Goal: Information Seeking & Learning: Learn about a topic

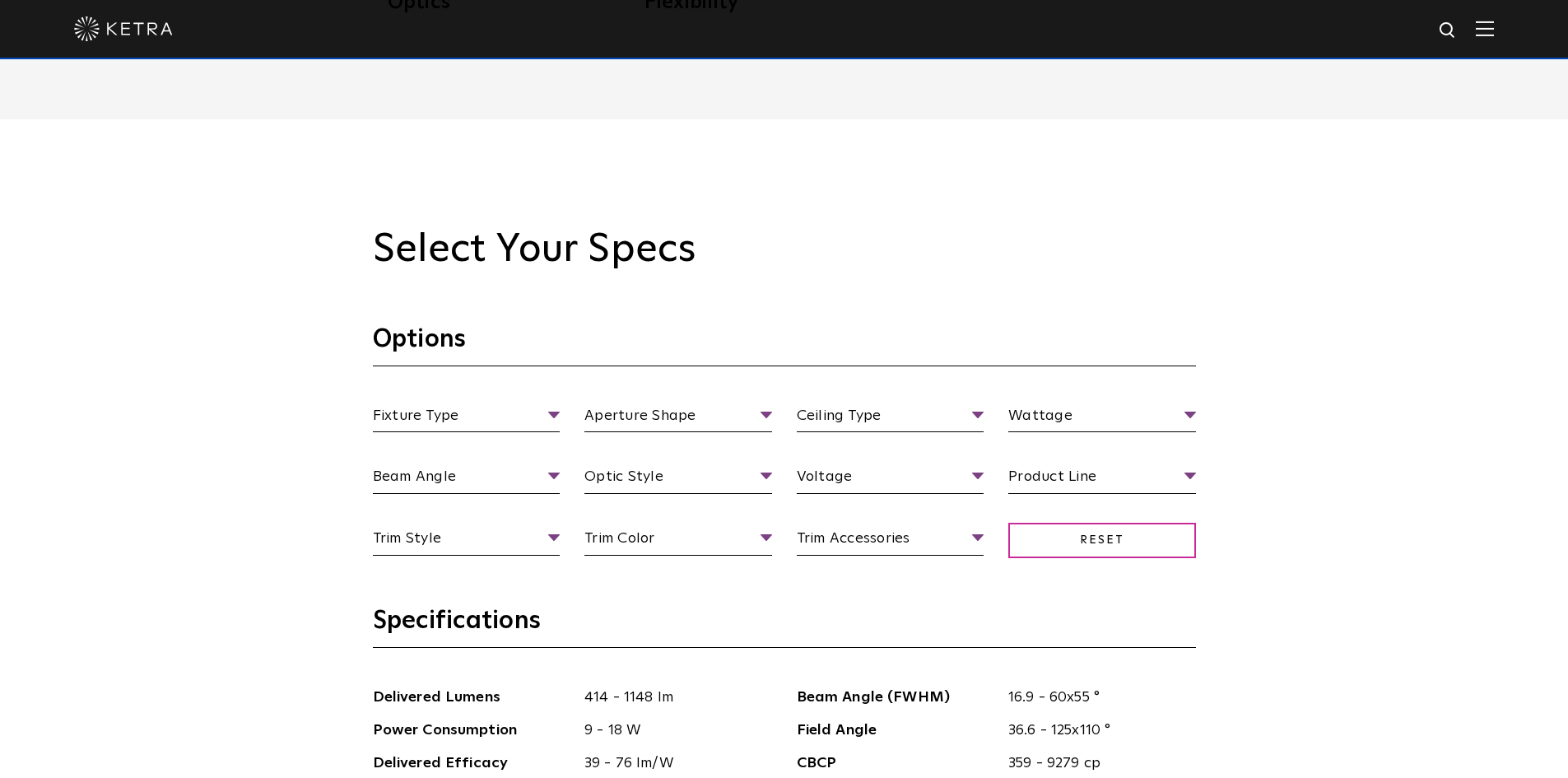
scroll to position [1482, 0]
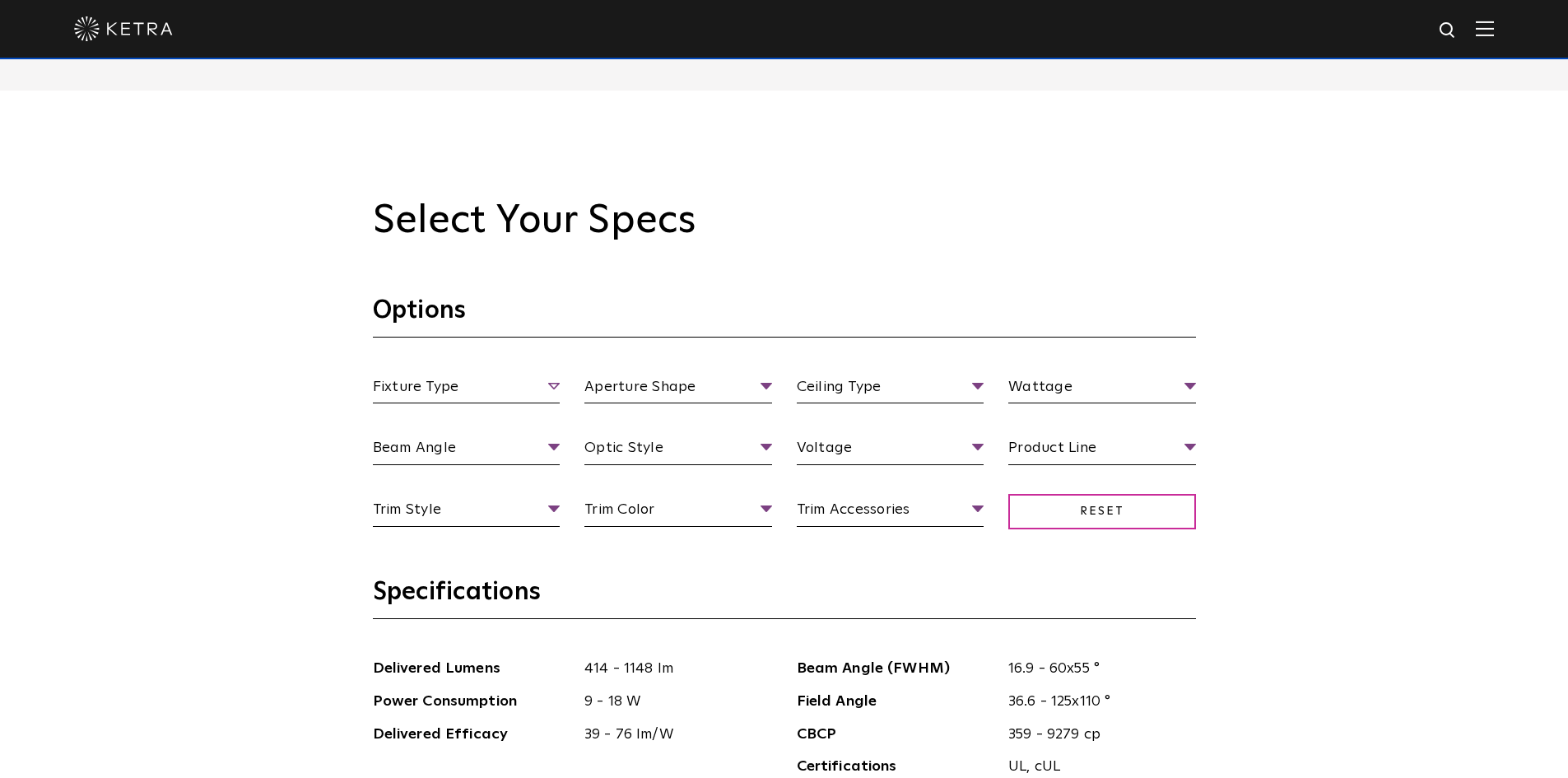
click at [556, 382] on span "Fixture Type" at bounding box center [466, 389] width 188 height 29
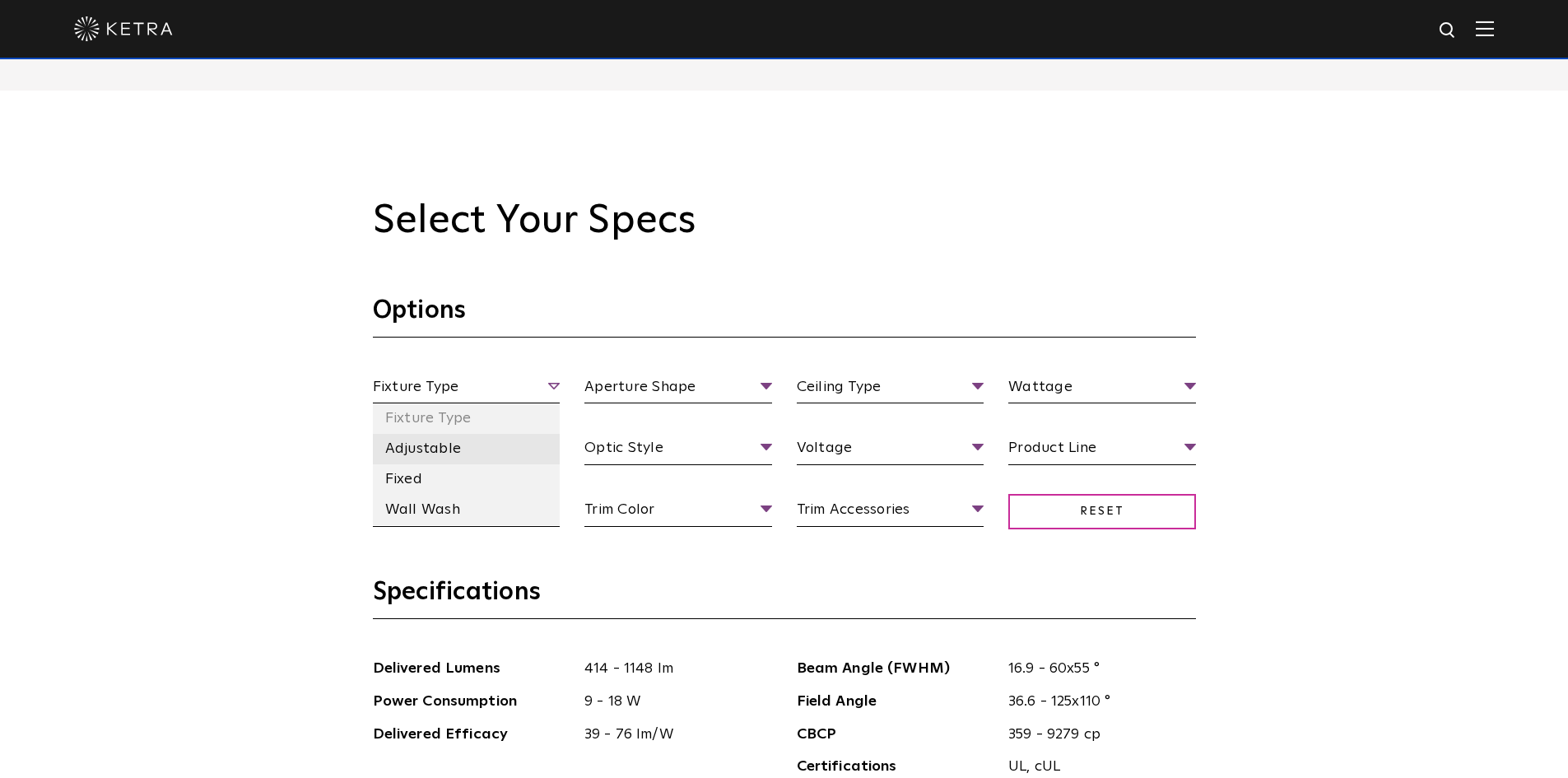
click at [450, 454] on li "Adjustable" at bounding box center [466, 449] width 188 height 31
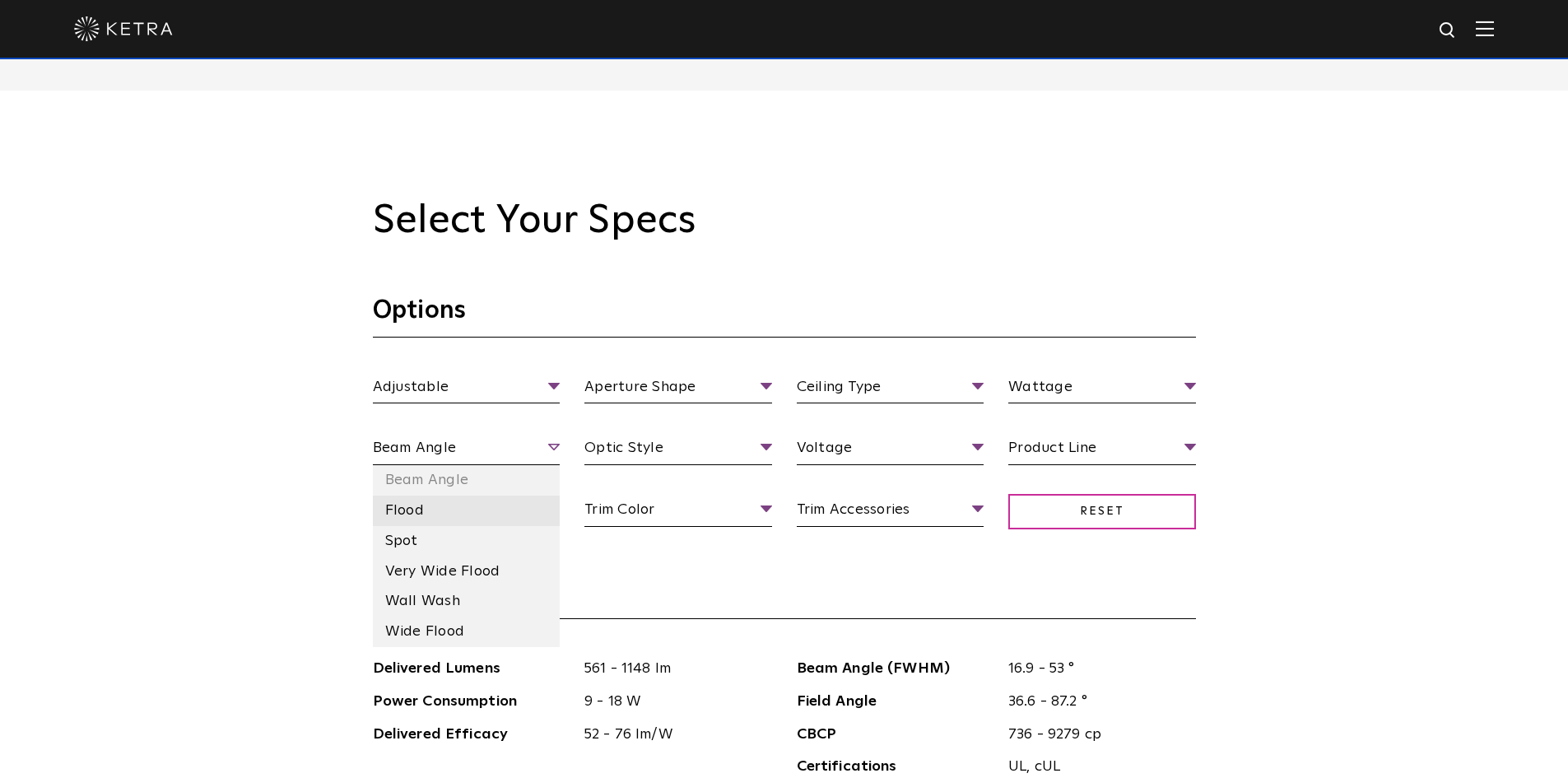
click at [445, 502] on li "Flood" at bounding box center [466, 511] width 188 height 31
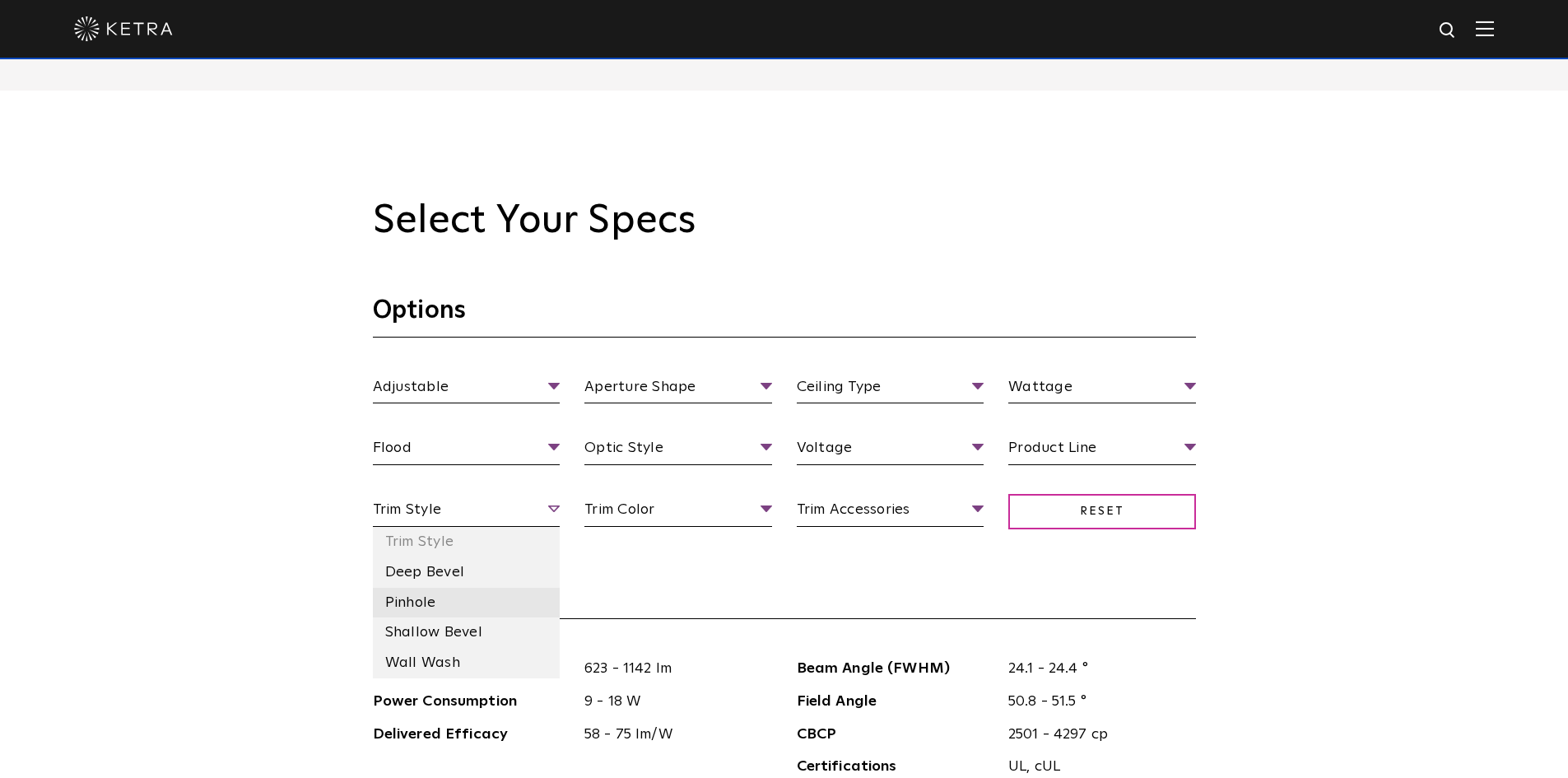
click at [493, 611] on li "Pinhole" at bounding box center [466, 603] width 188 height 31
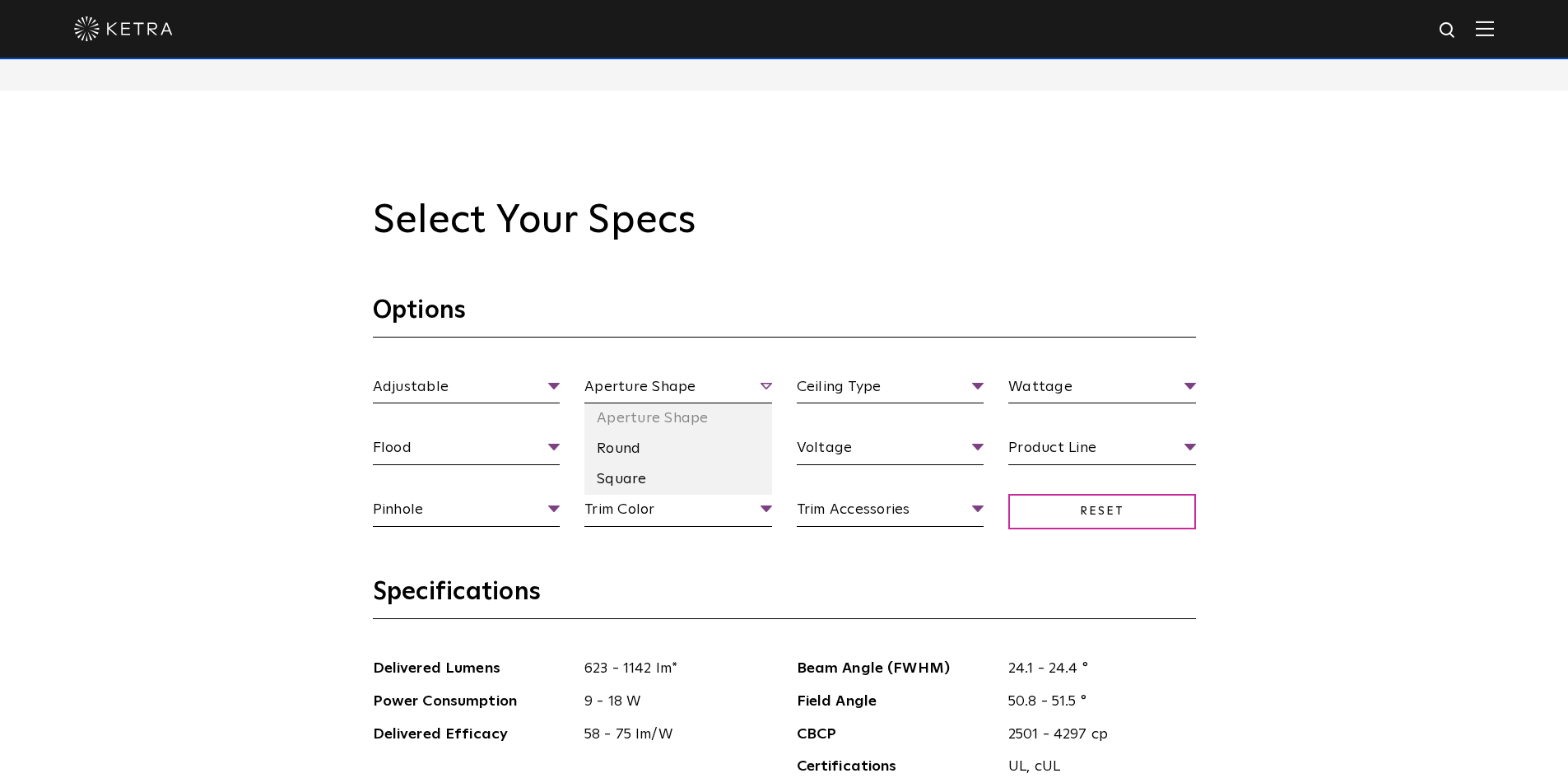
click at [768, 390] on span "Aperture Shape" at bounding box center [678, 389] width 188 height 29
click at [667, 456] on li "Round" at bounding box center [678, 449] width 188 height 31
click at [688, 539] on li "Low Glare" at bounding box center [678, 540] width 188 height 31
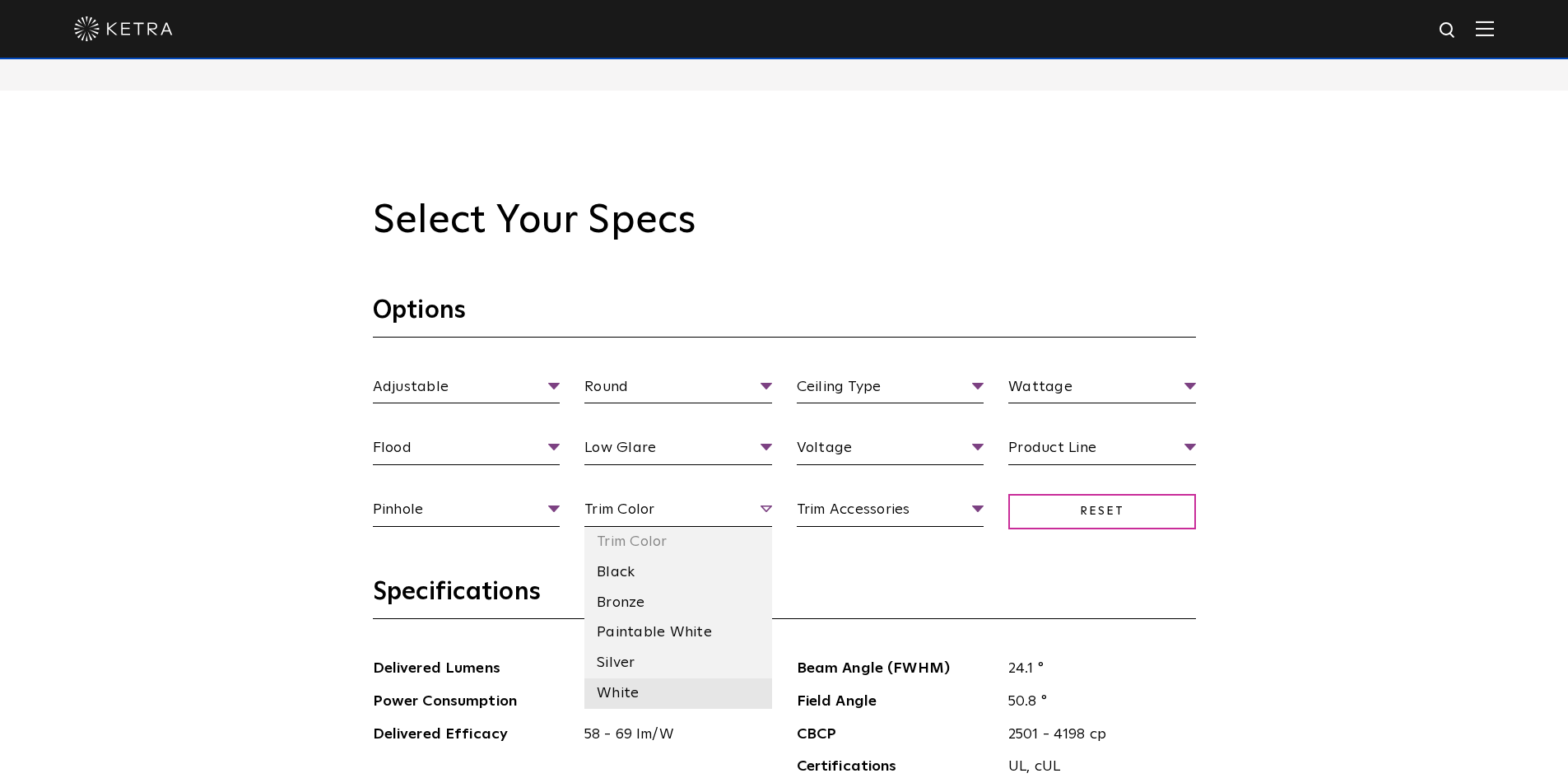
click at [663, 696] on li "White" at bounding box center [678, 693] width 188 height 31
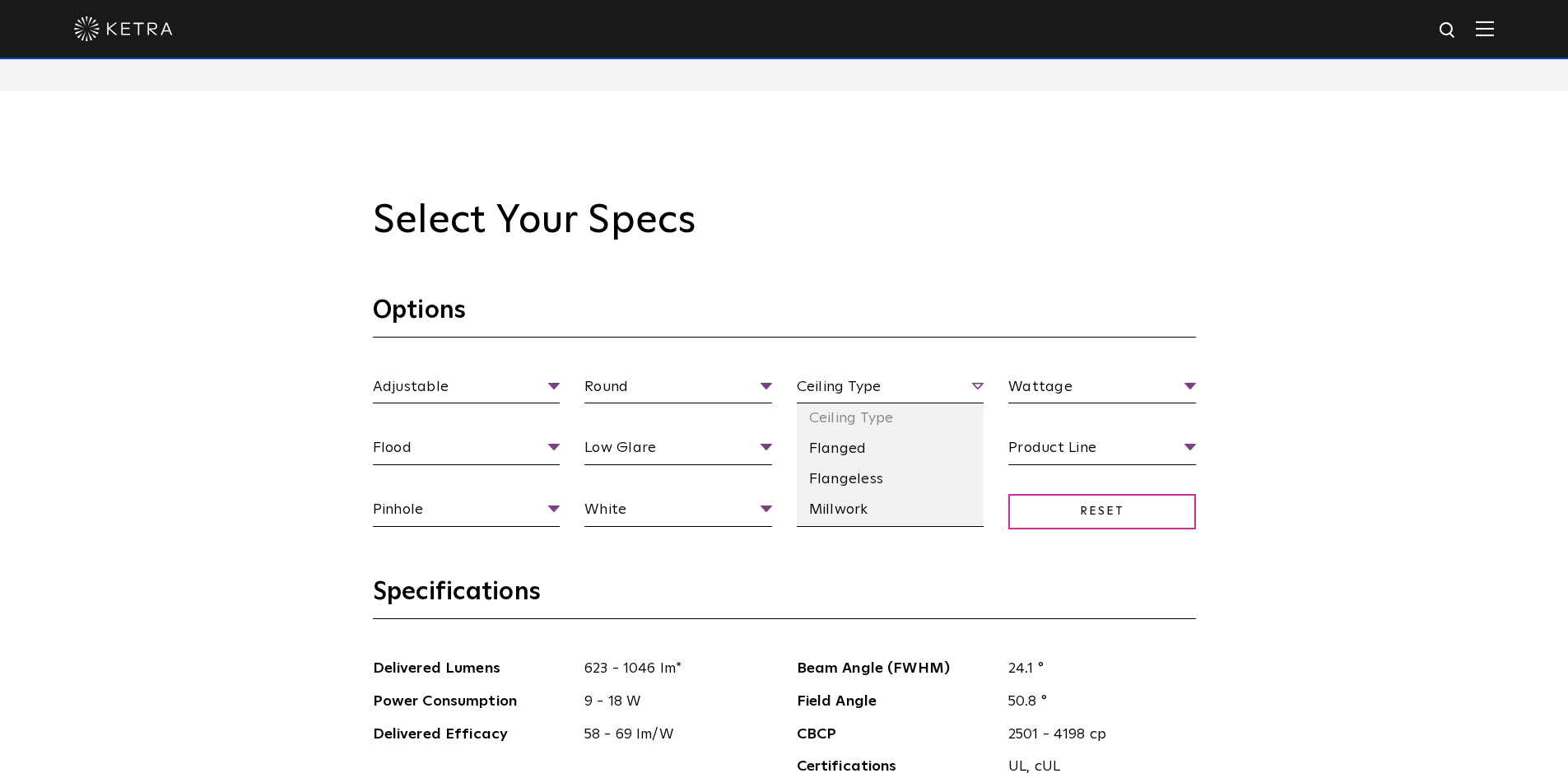
click at [897, 392] on span "Ceiling Type" at bounding box center [890, 389] width 188 height 29
click at [873, 447] on li "Flanged" at bounding box center [890, 449] width 188 height 31
click at [862, 506] on li "120 V" at bounding box center [890, 511] width 188 height 31
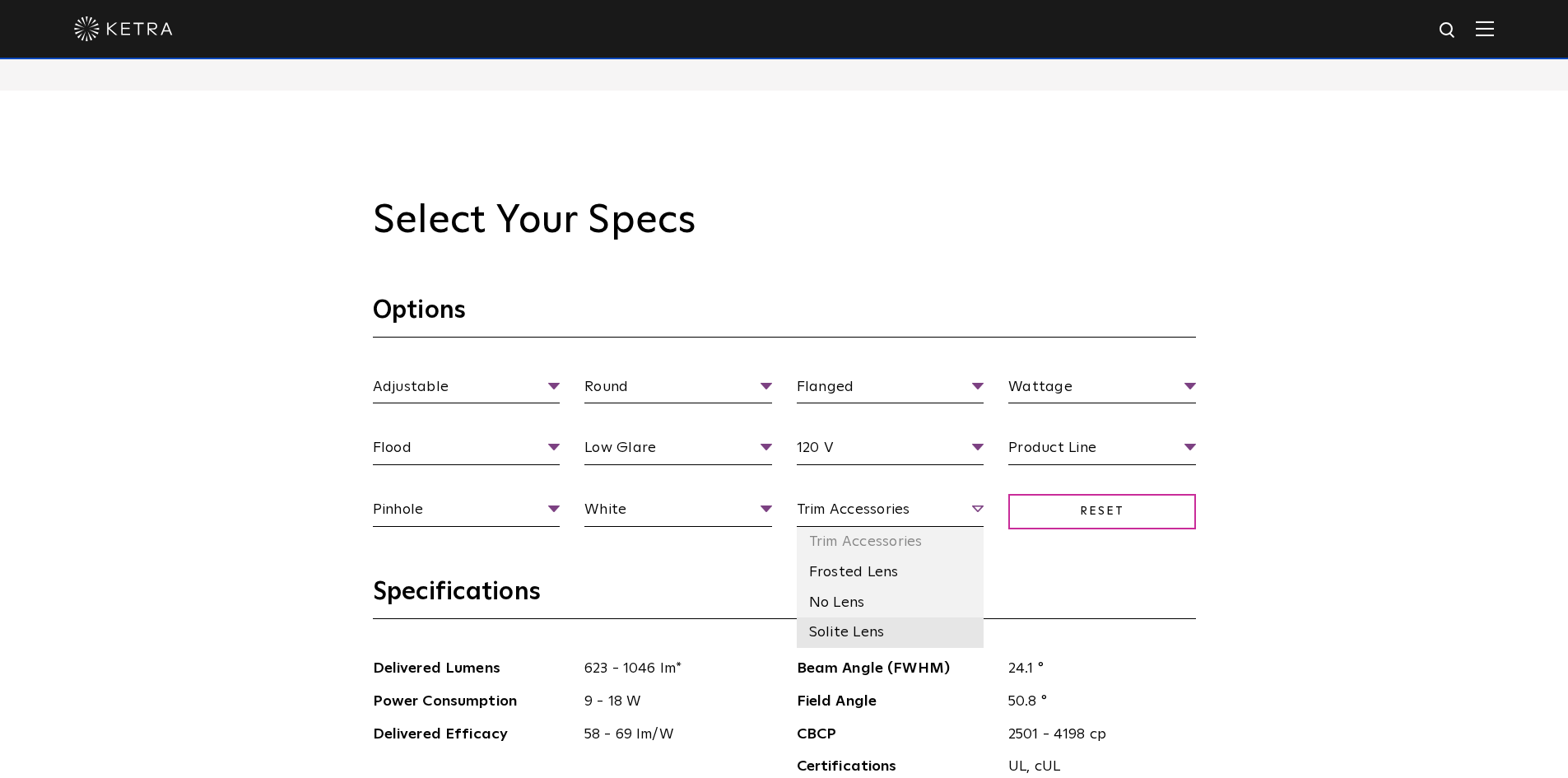
click at [882, 632] on li "Solite Lens" at bounding box center [890, 632] width 188 height 31
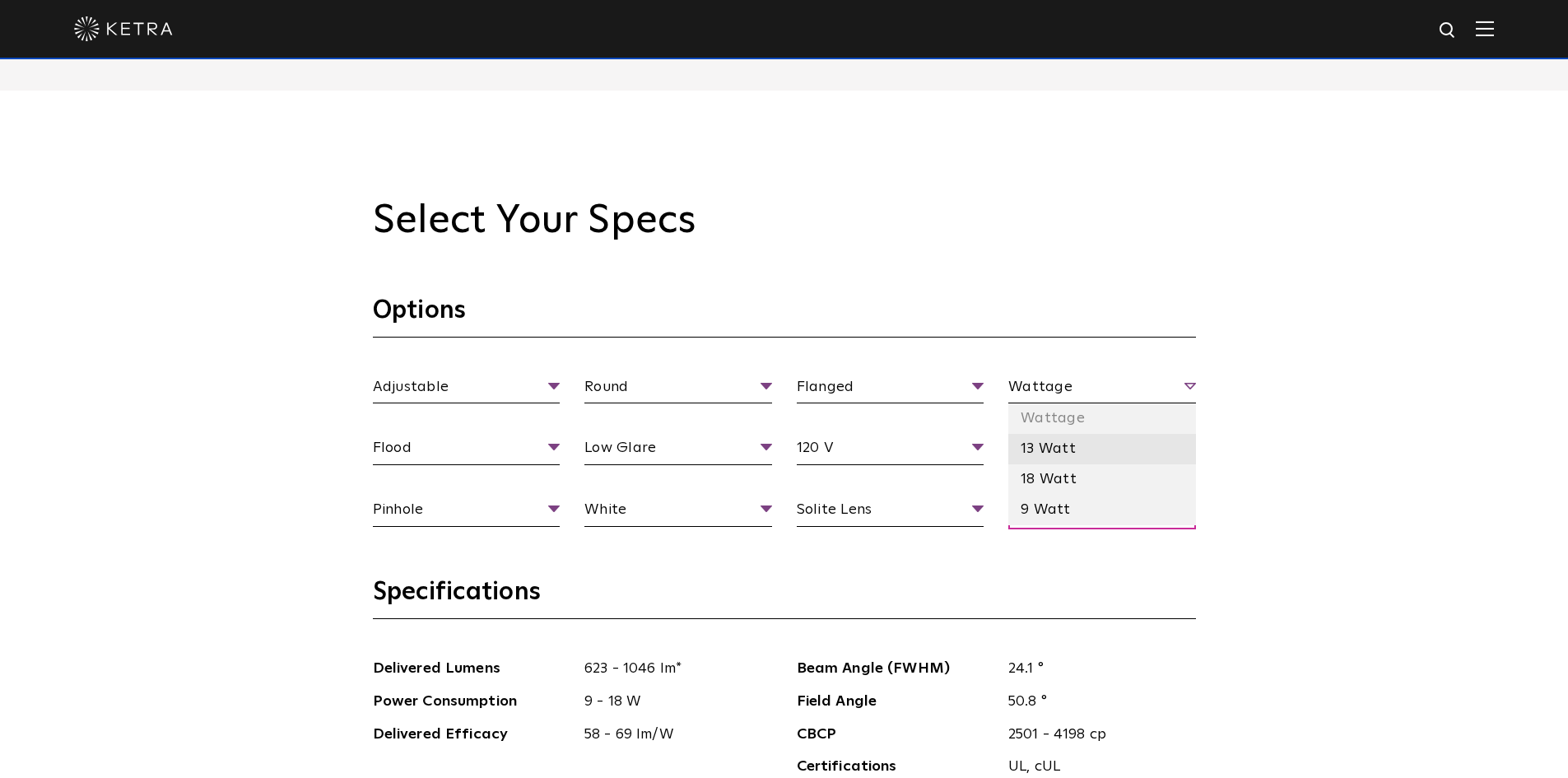
click at [1089, 449] on li "13 Watt" at bounding box center [1102, 449] width 188 height 31
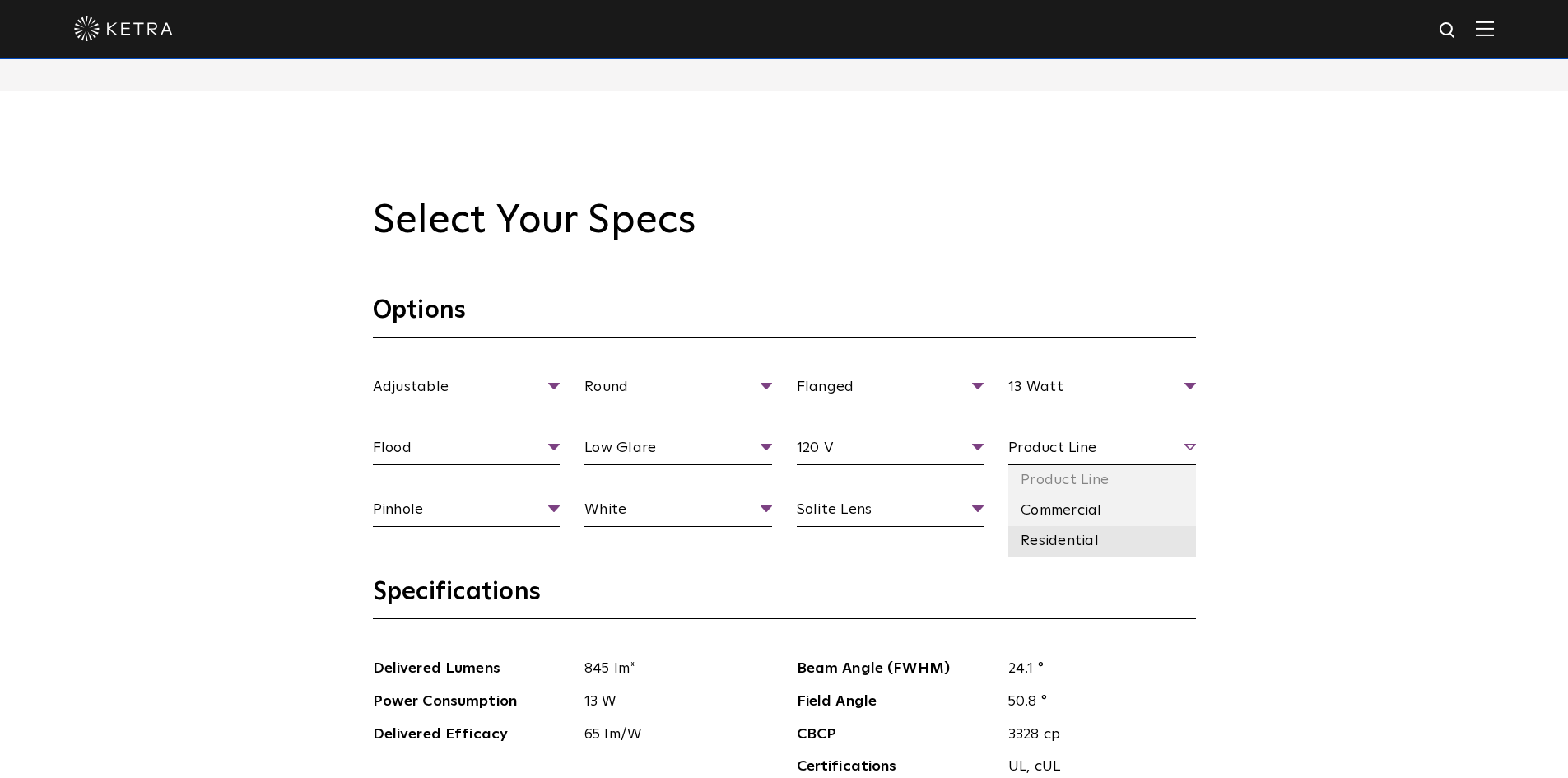
click at [1102, 542] on li "Residential" at bounding box center [1102, 540] width 188 height 31
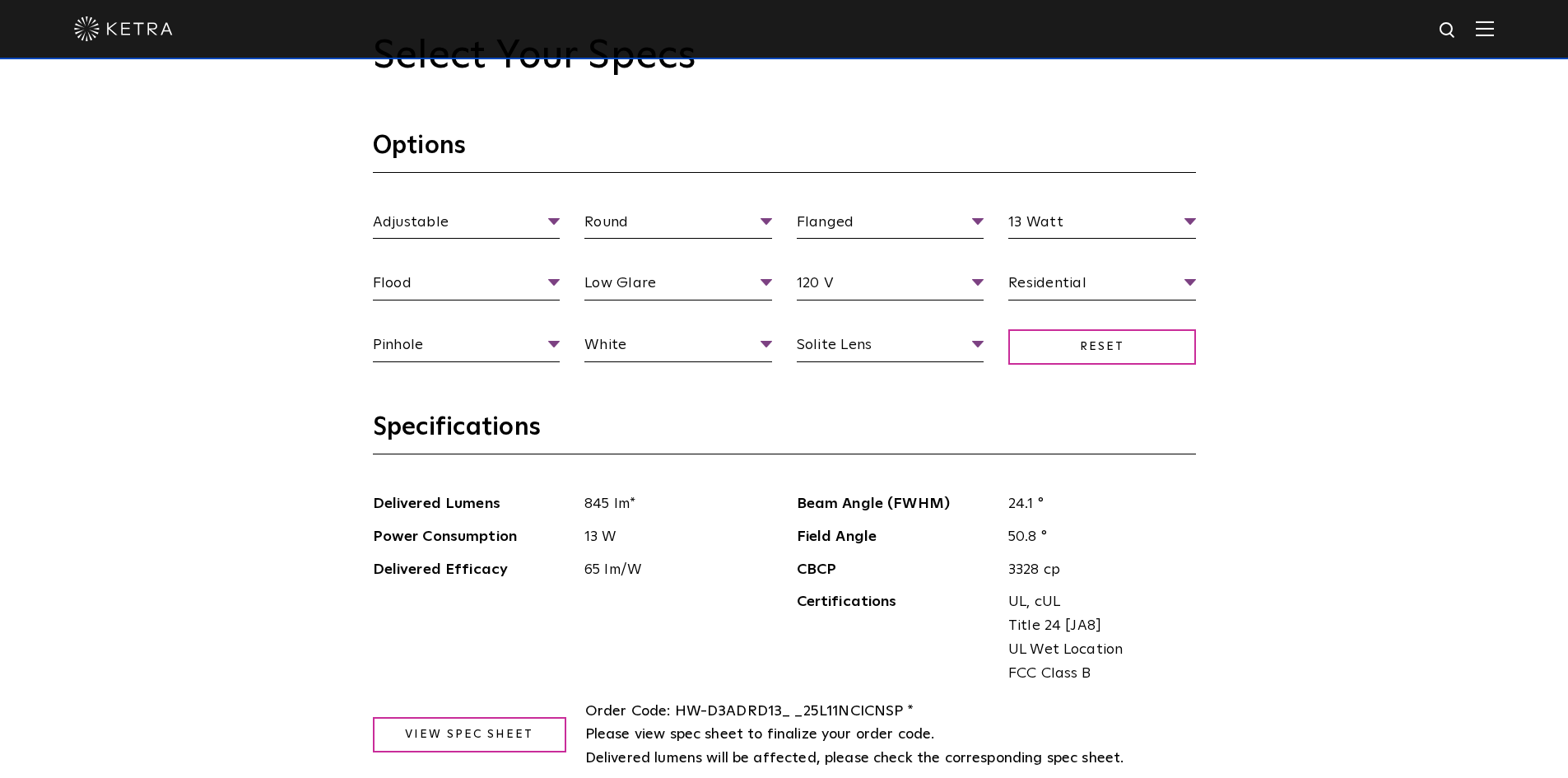
scroll to position [1563, 0]
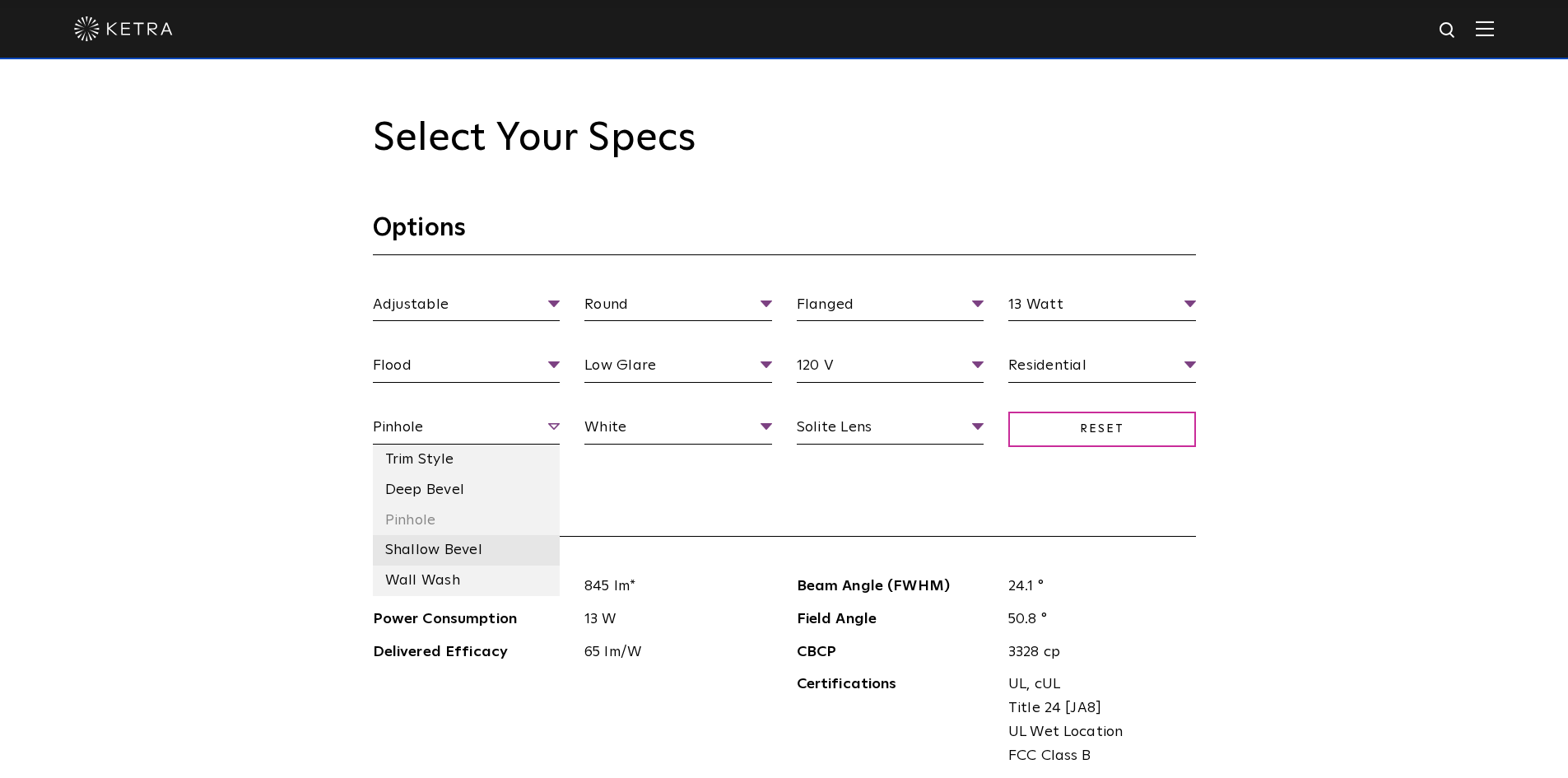
click at [479, 541] on li "Shallow Bevel" at bounding box center [466, 550] width 188 height 31
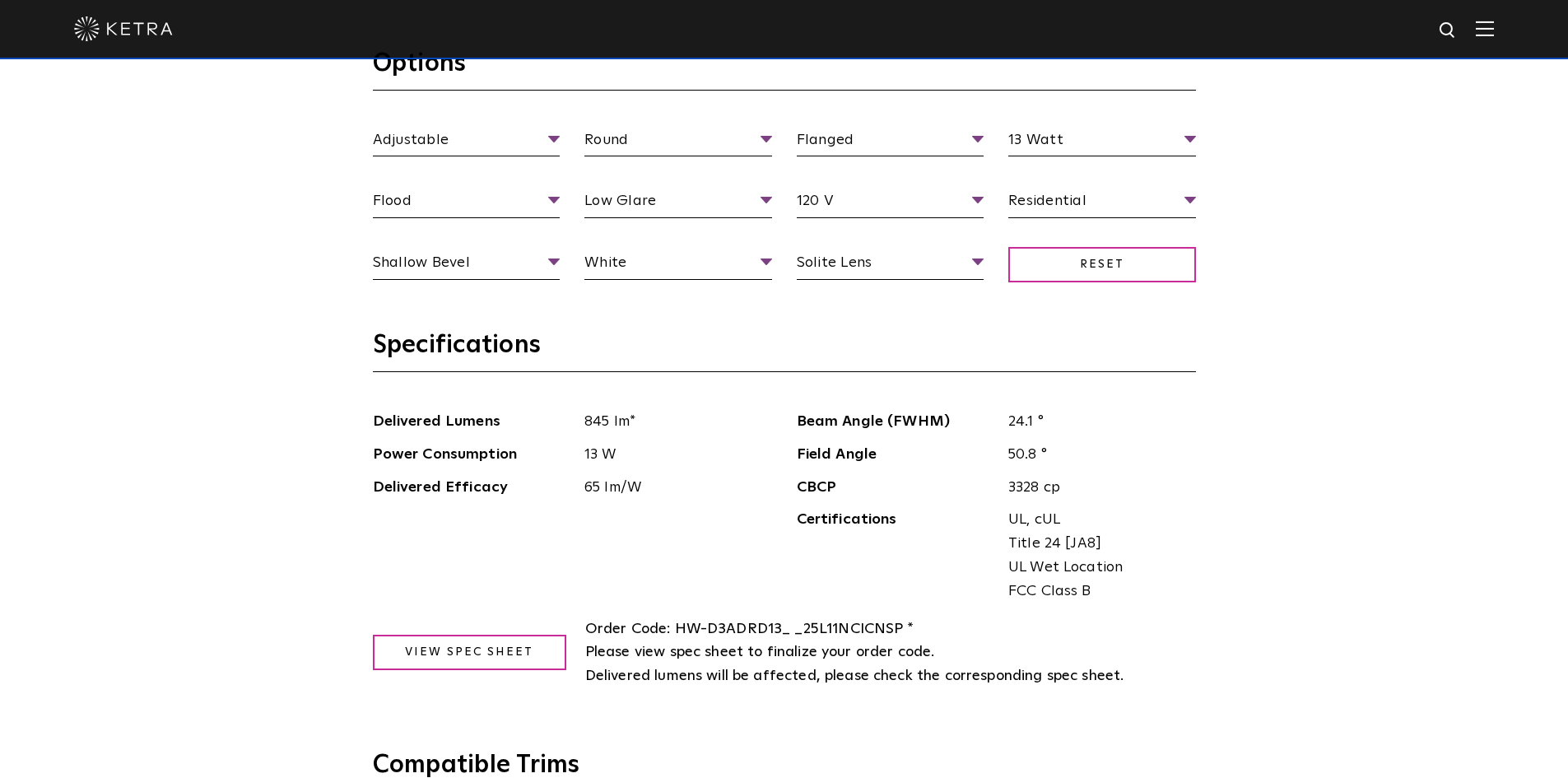
scroll to position [1810, 0]
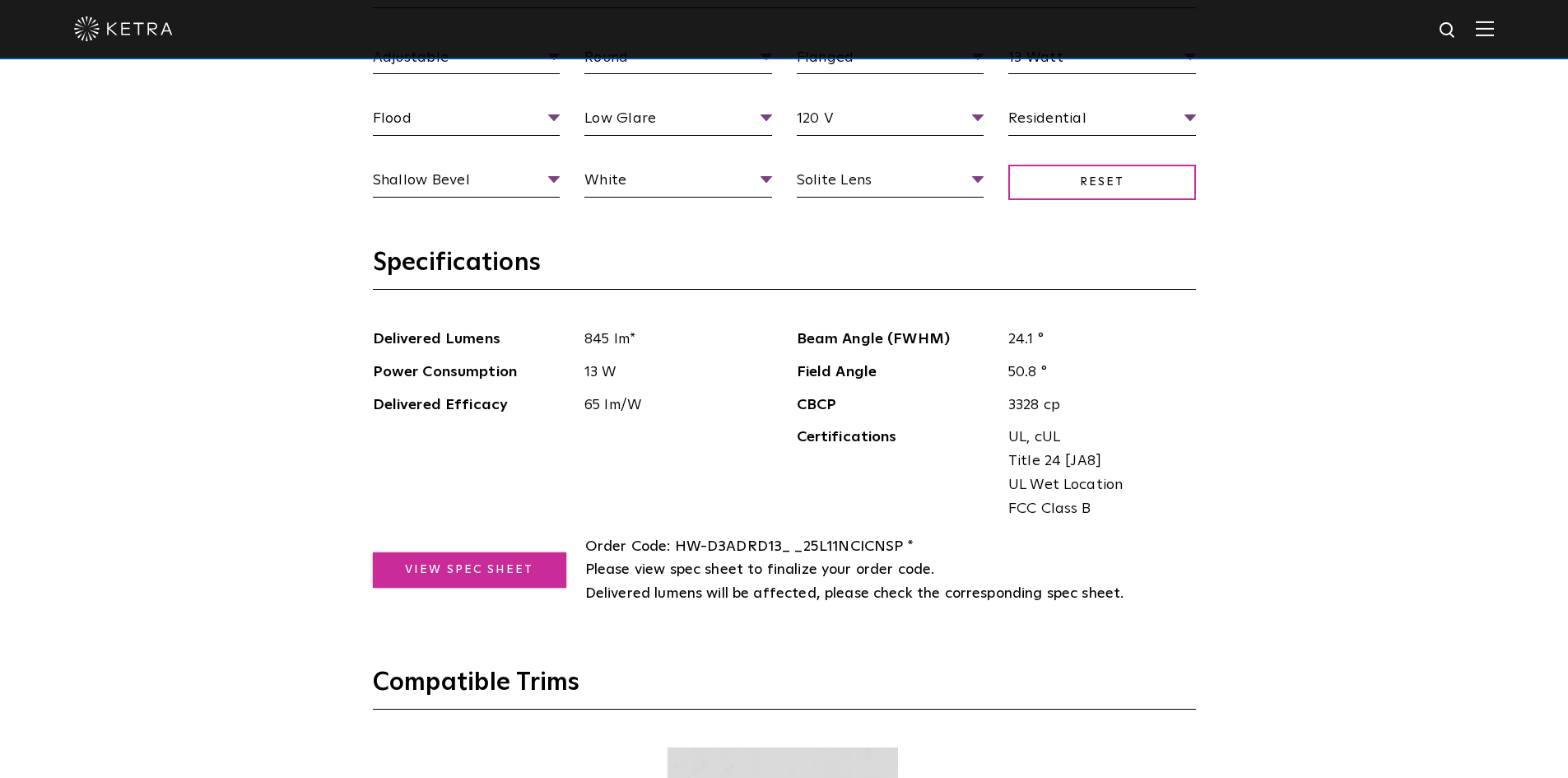
click at [536, 568] on link "View Spec Sheet" at bounding box center [469, 569] width 194 height 36
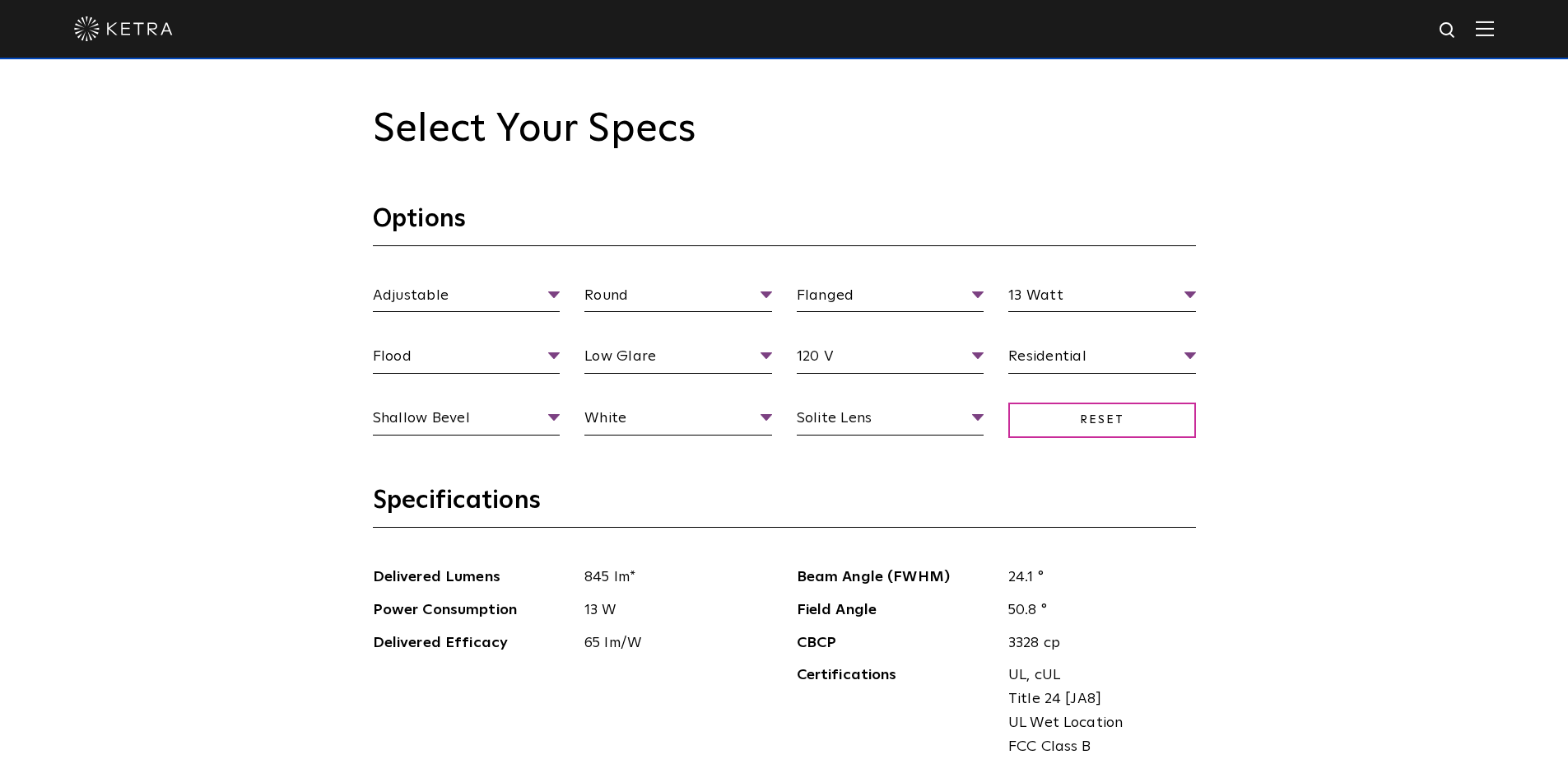
scroll to position [1563, 0]
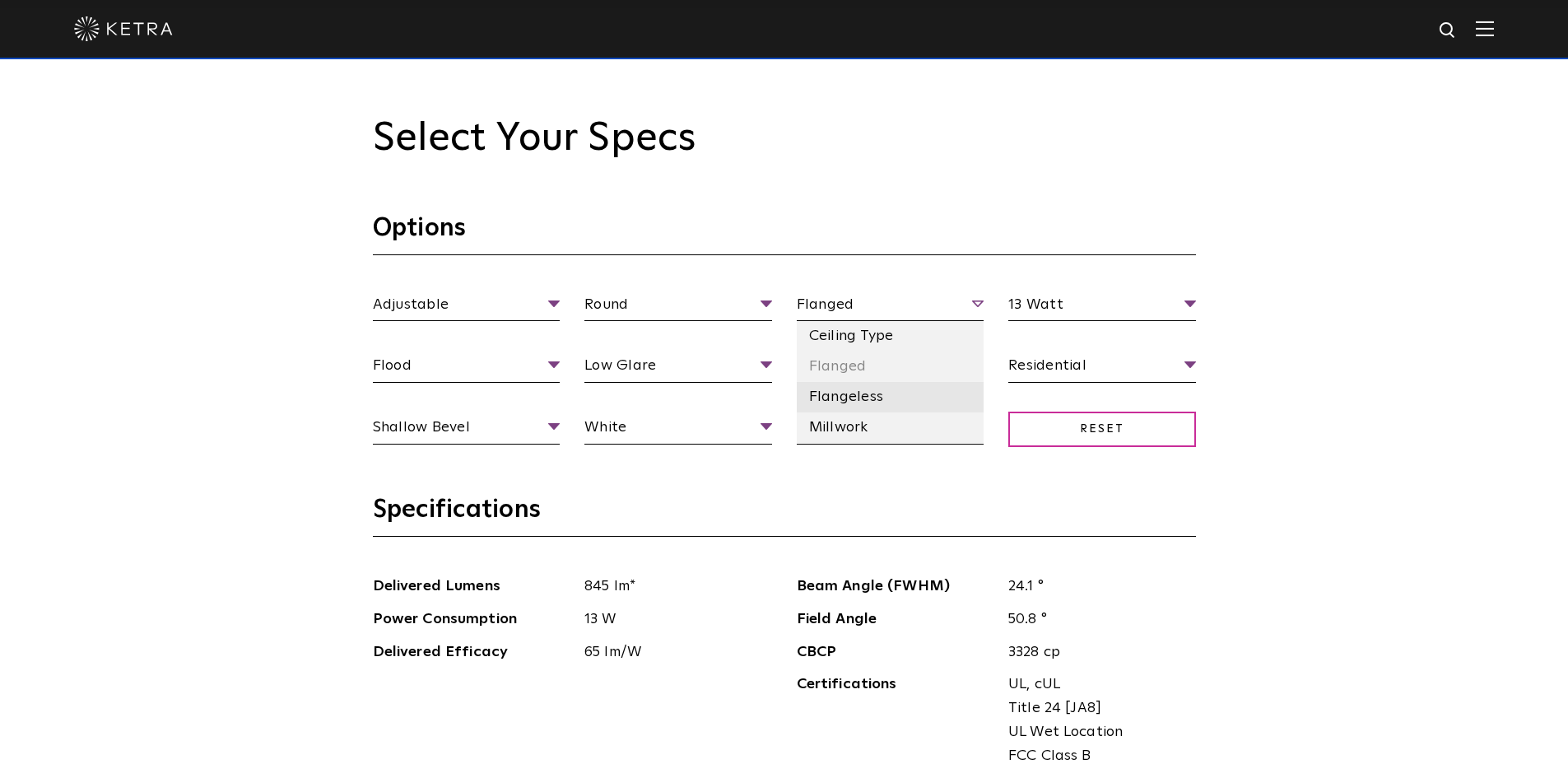
click at [894, 392] on li "Flangeless" at bounding box center [890, 396] width 188 height 31
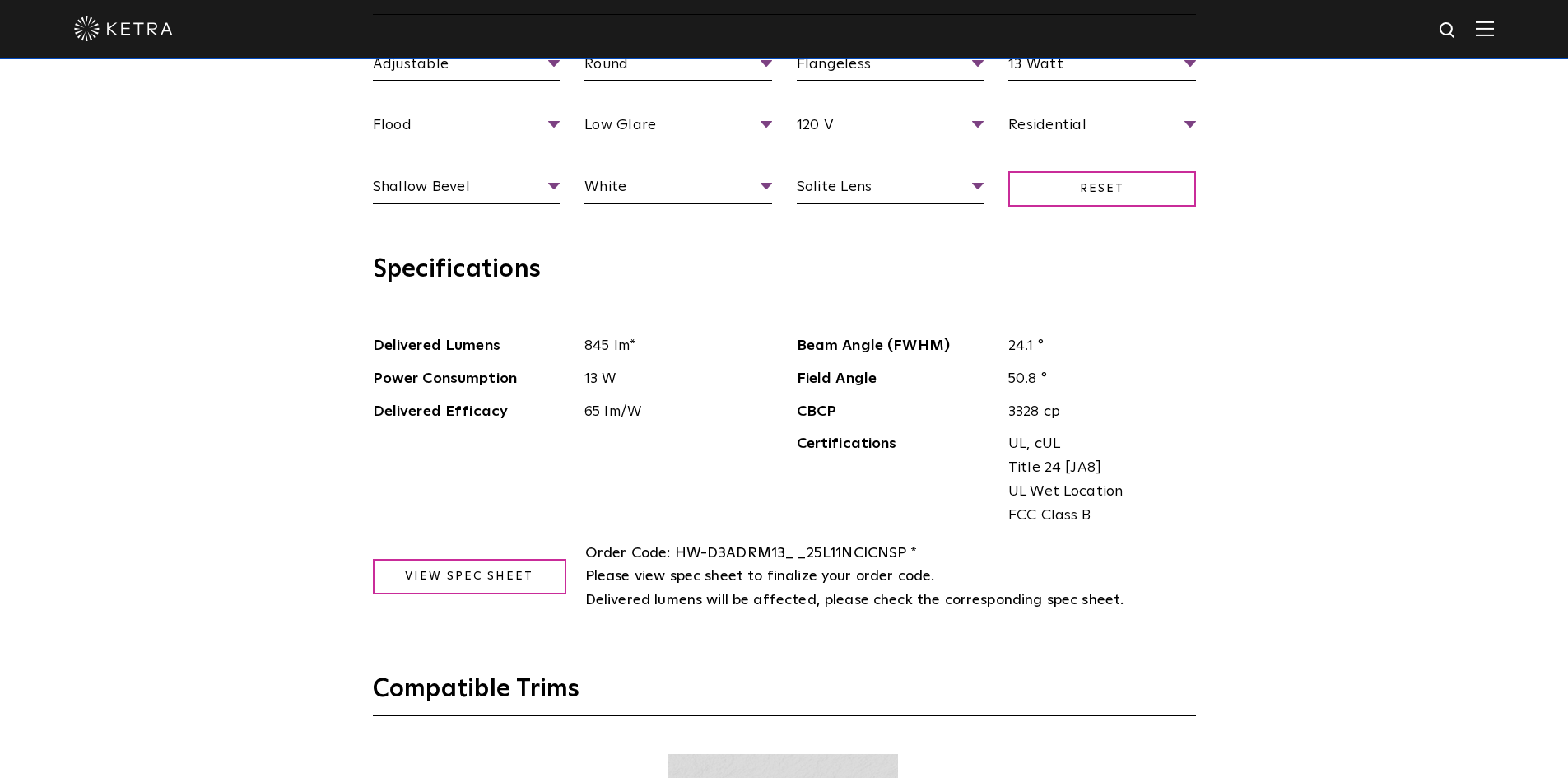
scroll to position [1893, 0]
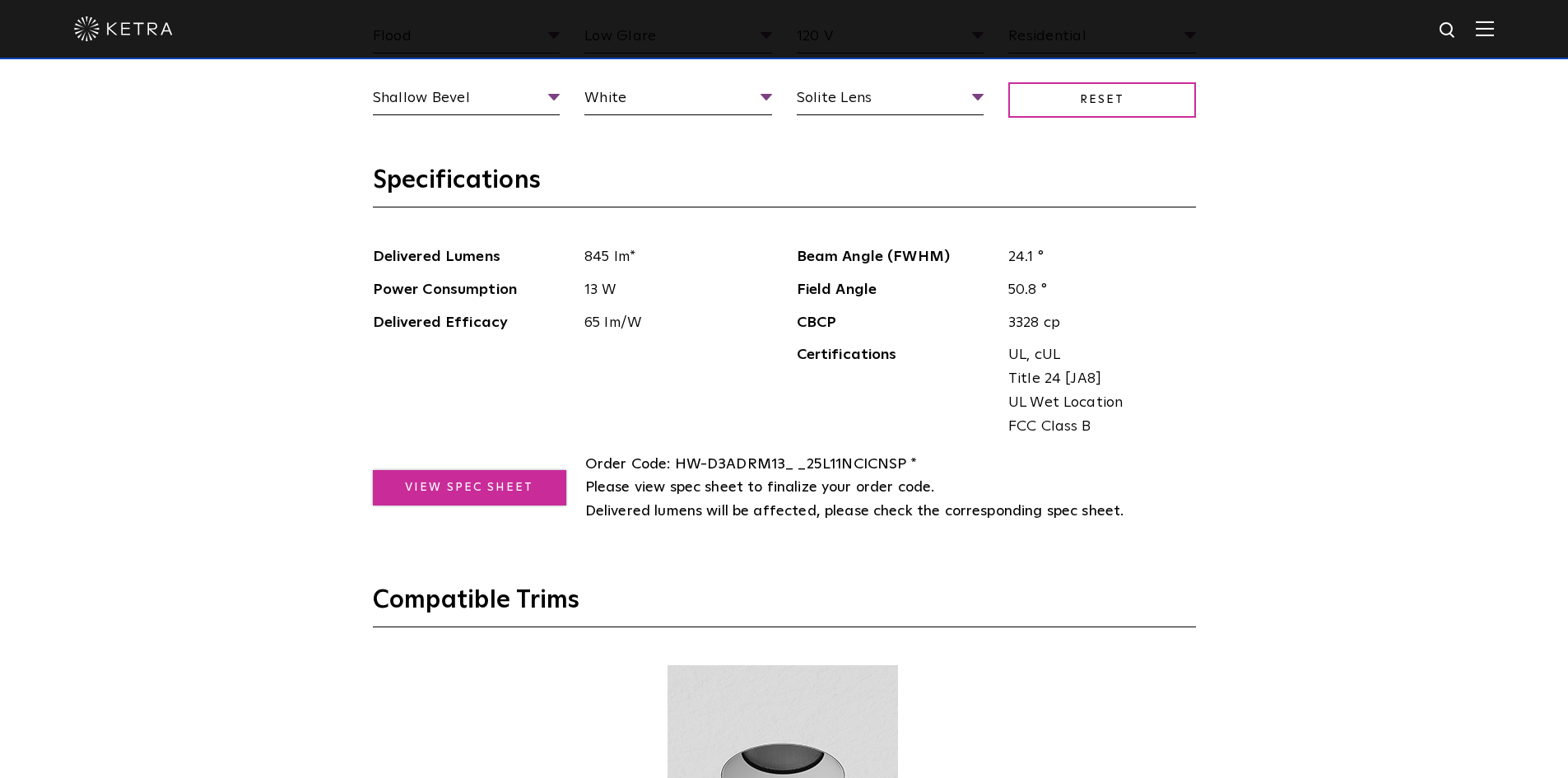
click at [545, 486] on link "View Spec Sheet" at bounding box center [469, 487] width 194 height 36
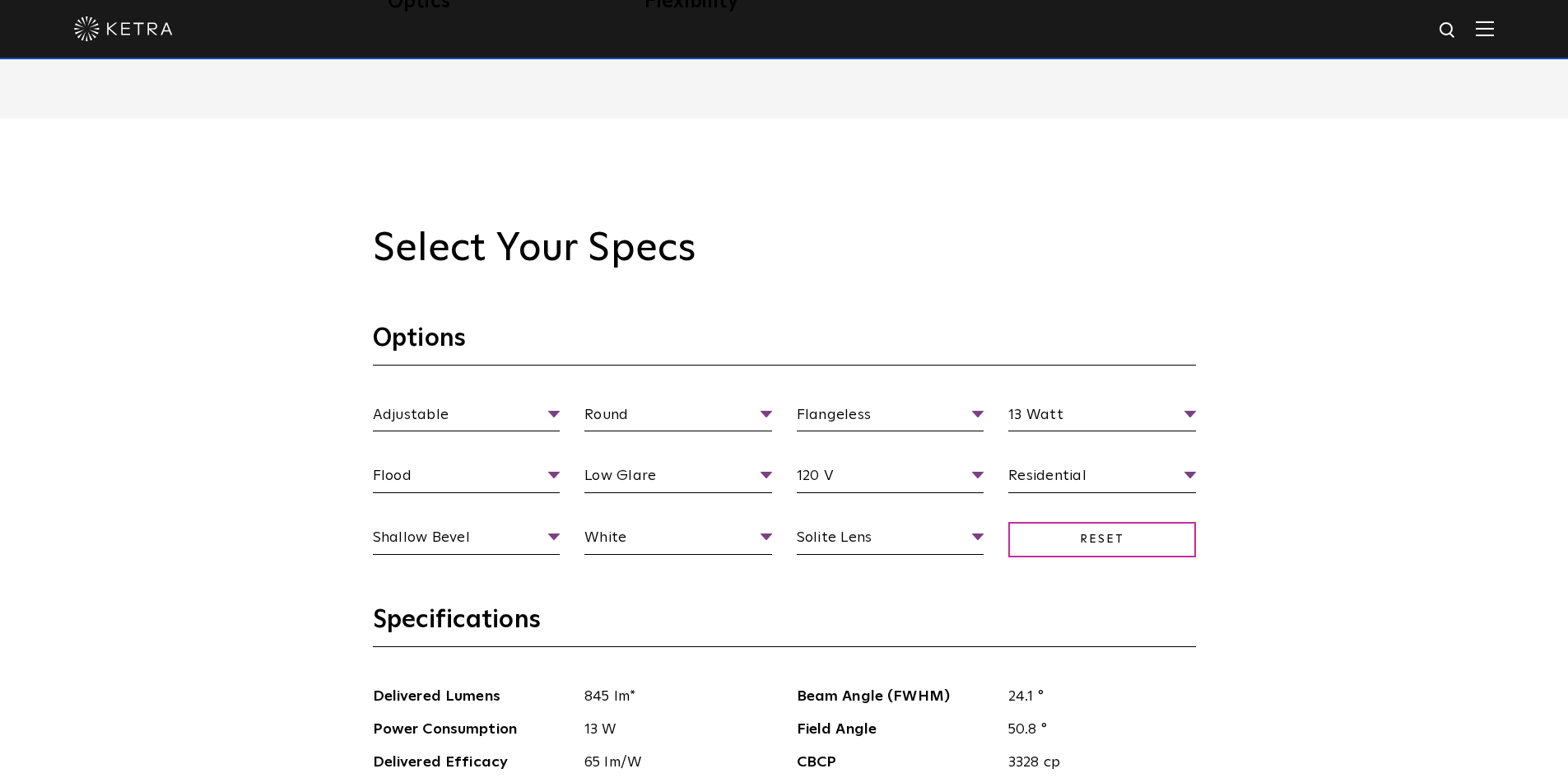
scroll to position [1810, 0]
